Goal: Navigation & Orientation: Find specific page/section

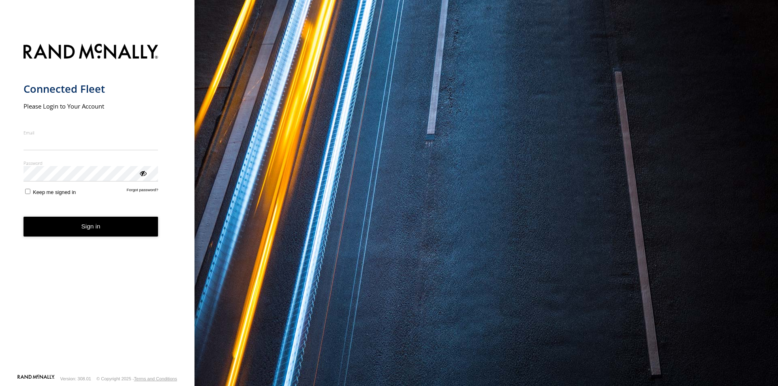
click at [45, 145] on input "Email" at bounding box center [90, 143] width 135 height 15
type input "**********"
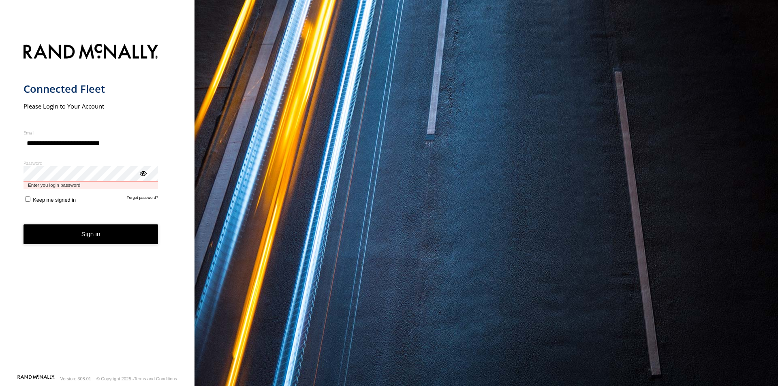
click at [23, 224] on button "Sign in" at bounding box center [90, 234] width 135 height 20
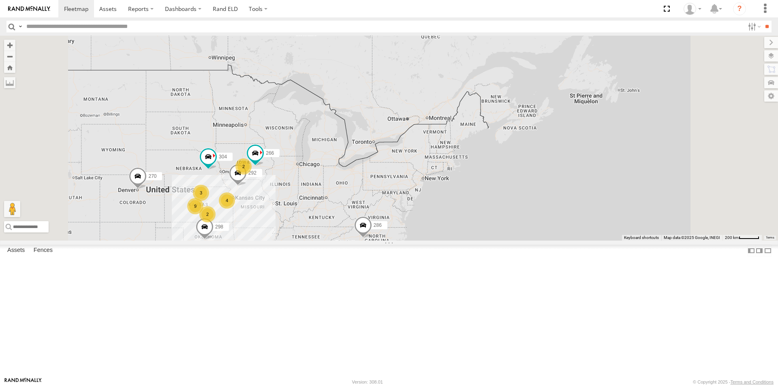
scroll to position [143, 0]
click at [0, 0] on div at bounding box center [0, 0] width 0 height 0
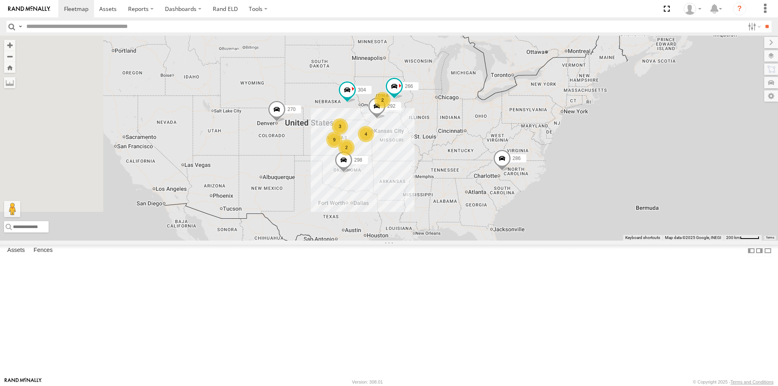
drag, startPoint x: 321, startPoint y: 248, endPoint x: 428, endPoint y: 248, distance: 107.3
click at [428, 241] on div "270 286 298 4 3 2 2 292 9 304 266" at bounding box center [389, 138] width 778 height 205
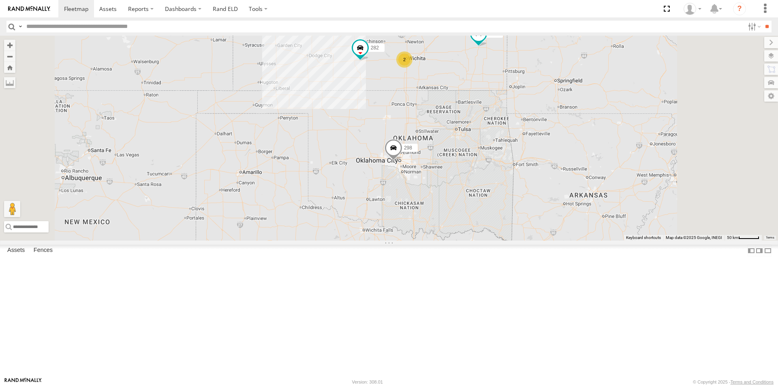
drag, startPoint x: 367, startPoint y: 160, endPoint x: 348, endPoint y: 268, distance: 109.9
click at [348, 241] on div "270 286 298 292 304 266 300 262 256 296 284 282 260 274 244 5 2 2 232 278" at bounding box center [389, 138] width 778 height 205
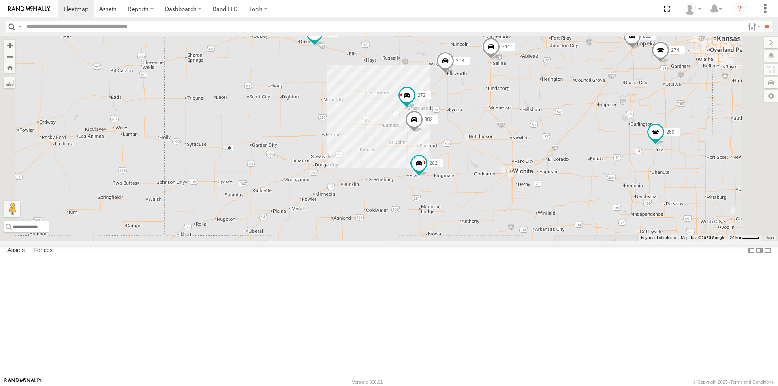
scroll to position [0, 0]
click at [236, 10] on link "Rand ELD" at bounding box center [225, 8] width 36 height 17
